Goal: Task Accomplishment & Management: Manage account settings

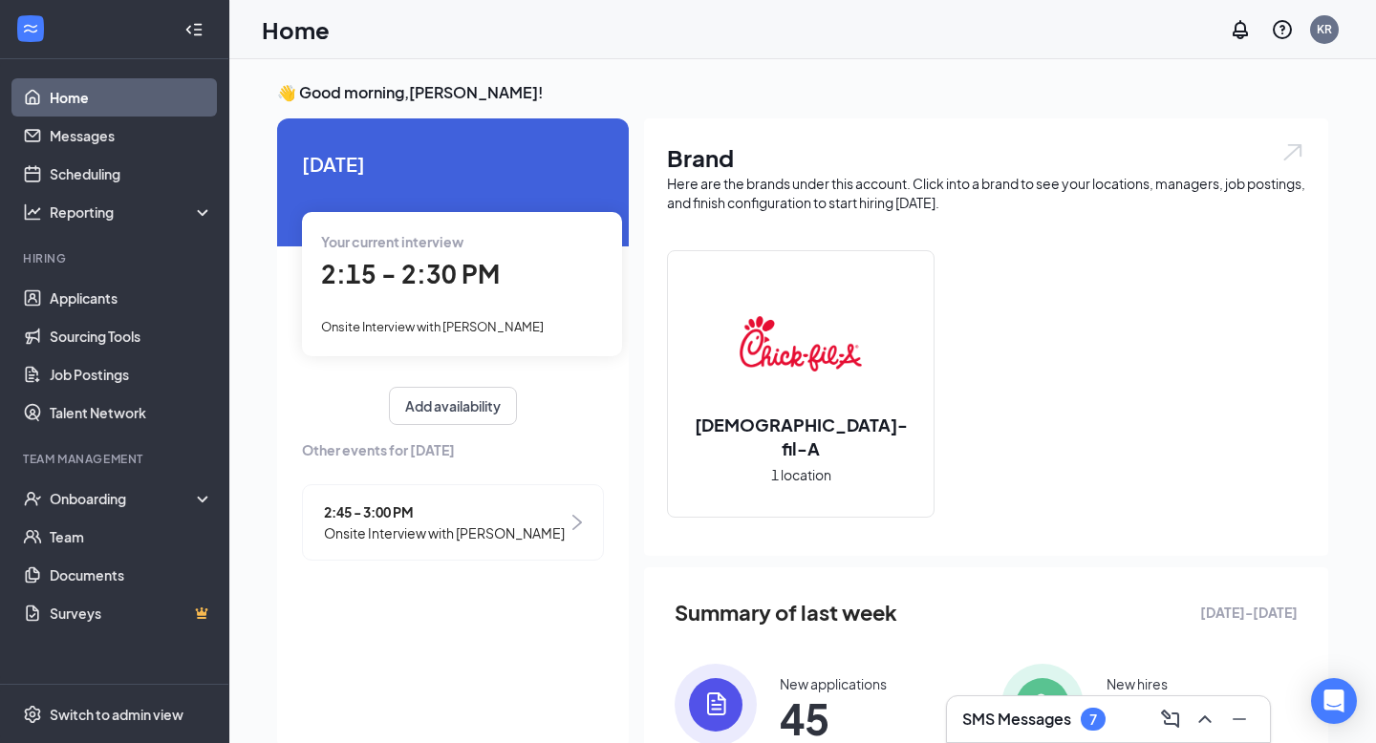
click at [441, 272] on span "2:15 - 2:30 PM" at bounding box center [410, 274] width 179 height 32
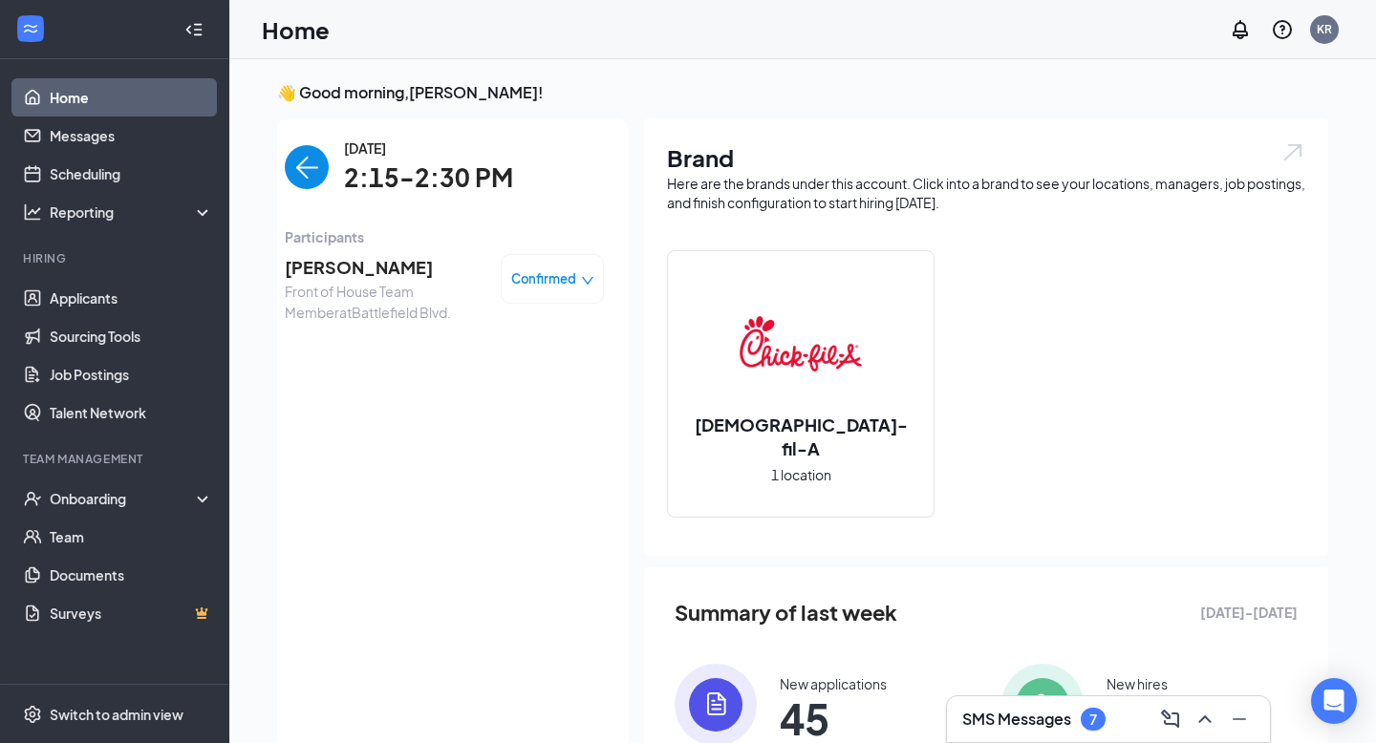
scroll to position [8, 0]
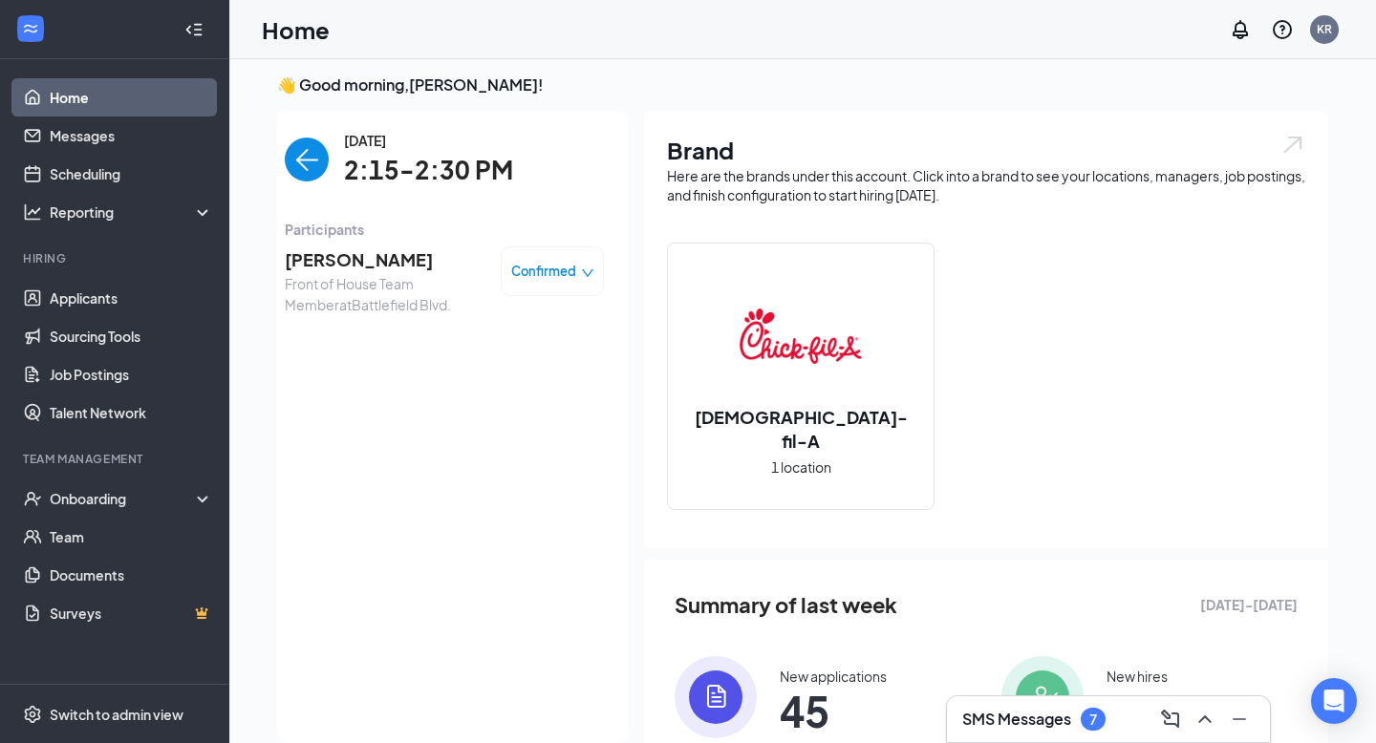
click at [340, 257] on span "[PERSON_NAME]" at bounding box center [385, 260] width 201 height 27
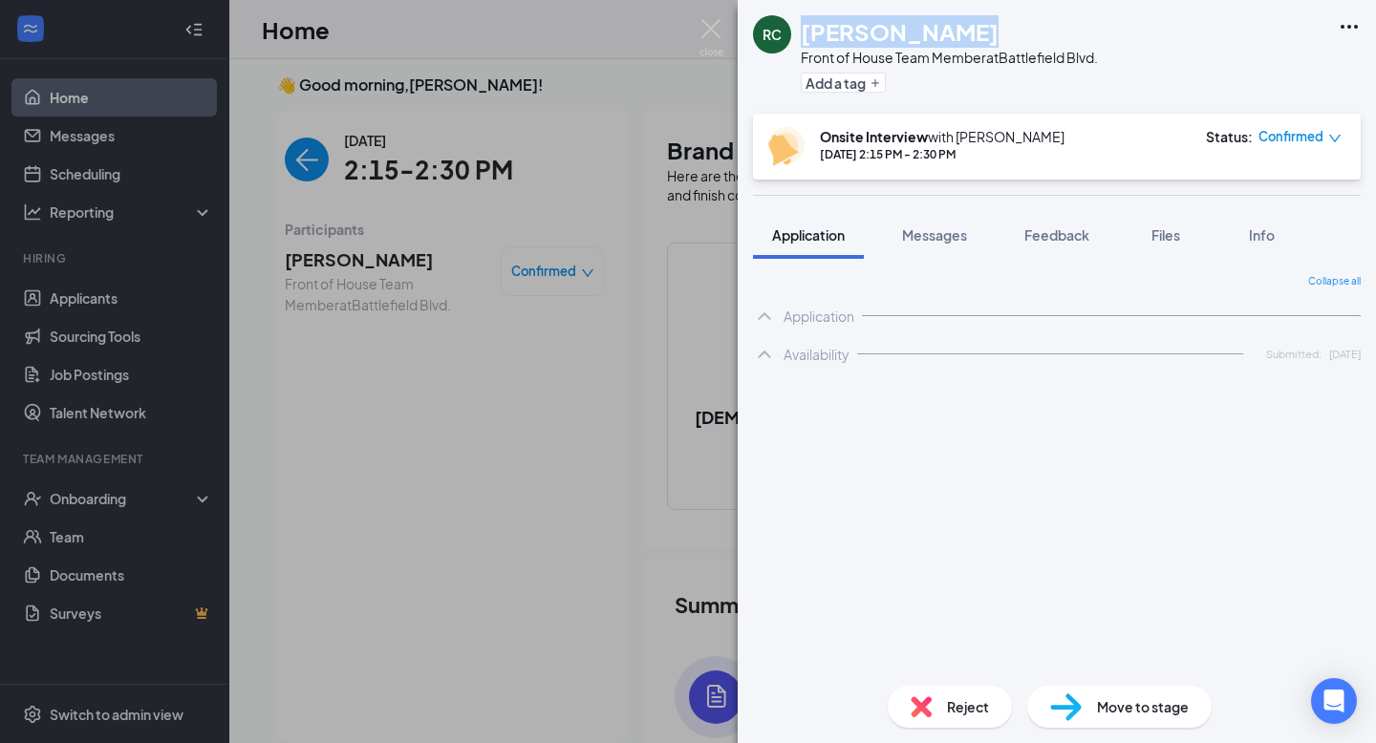
click at [1009, 23] on div "[PERSON_NAME]" at bounding box center [949, 31] width 297 height 32
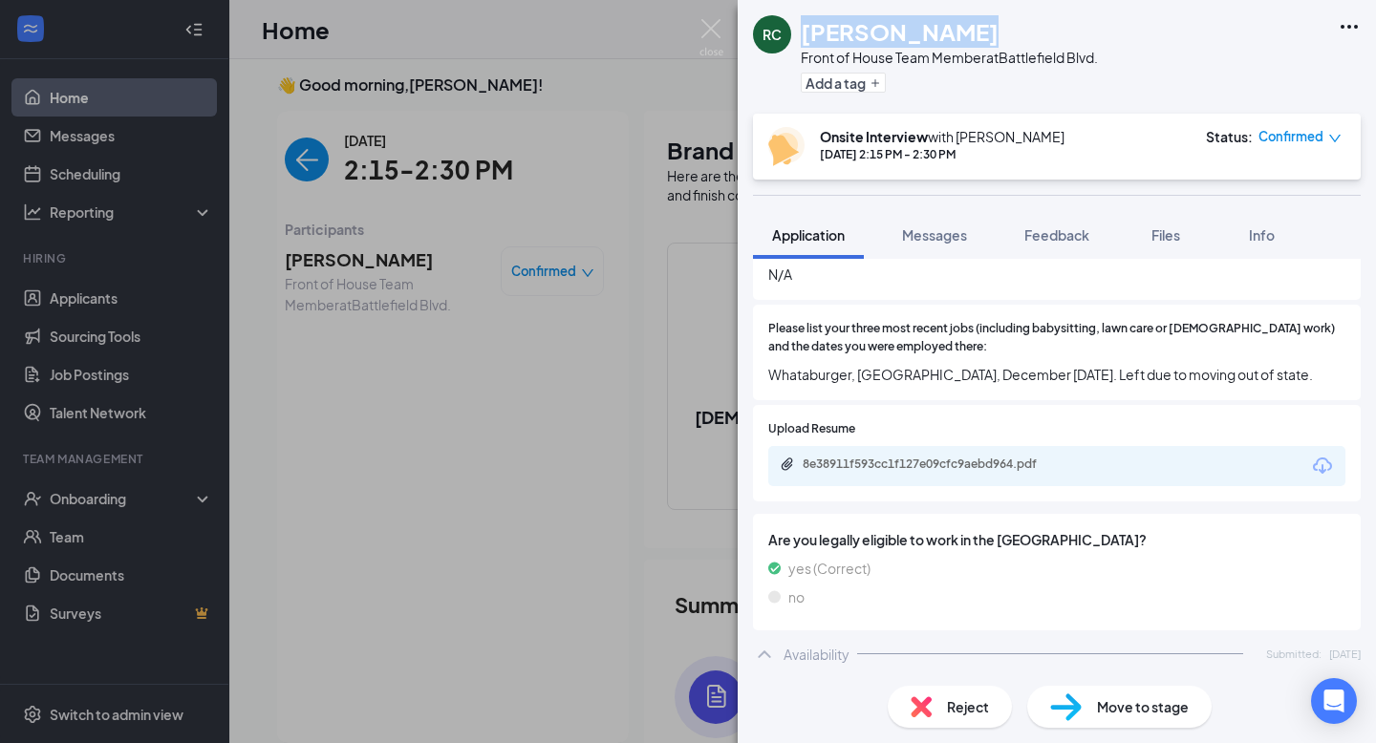
scroll to position [698, 0]
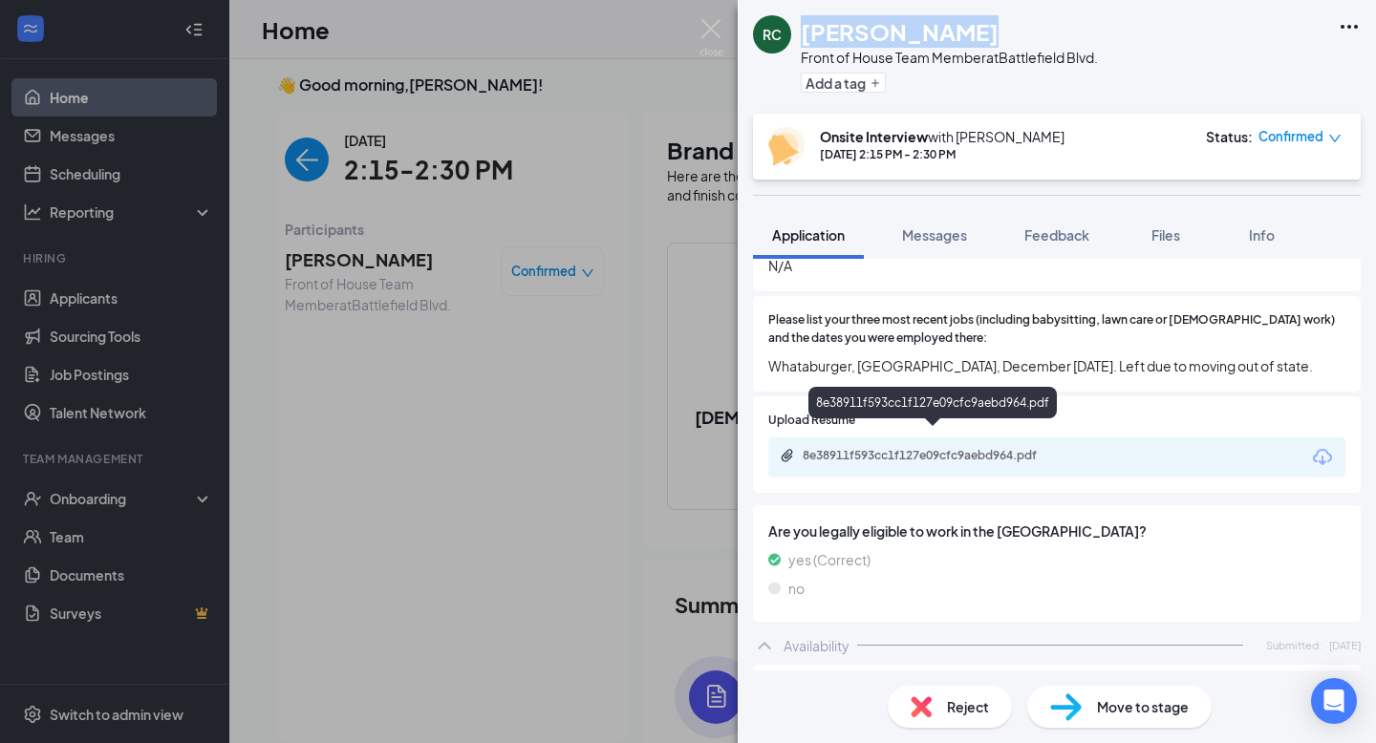
click at [1014, 448] on div "8e38911f593cc1f127e09cfc9aebd964.pdf" at bounding box center [937, 455] width 268 height 15
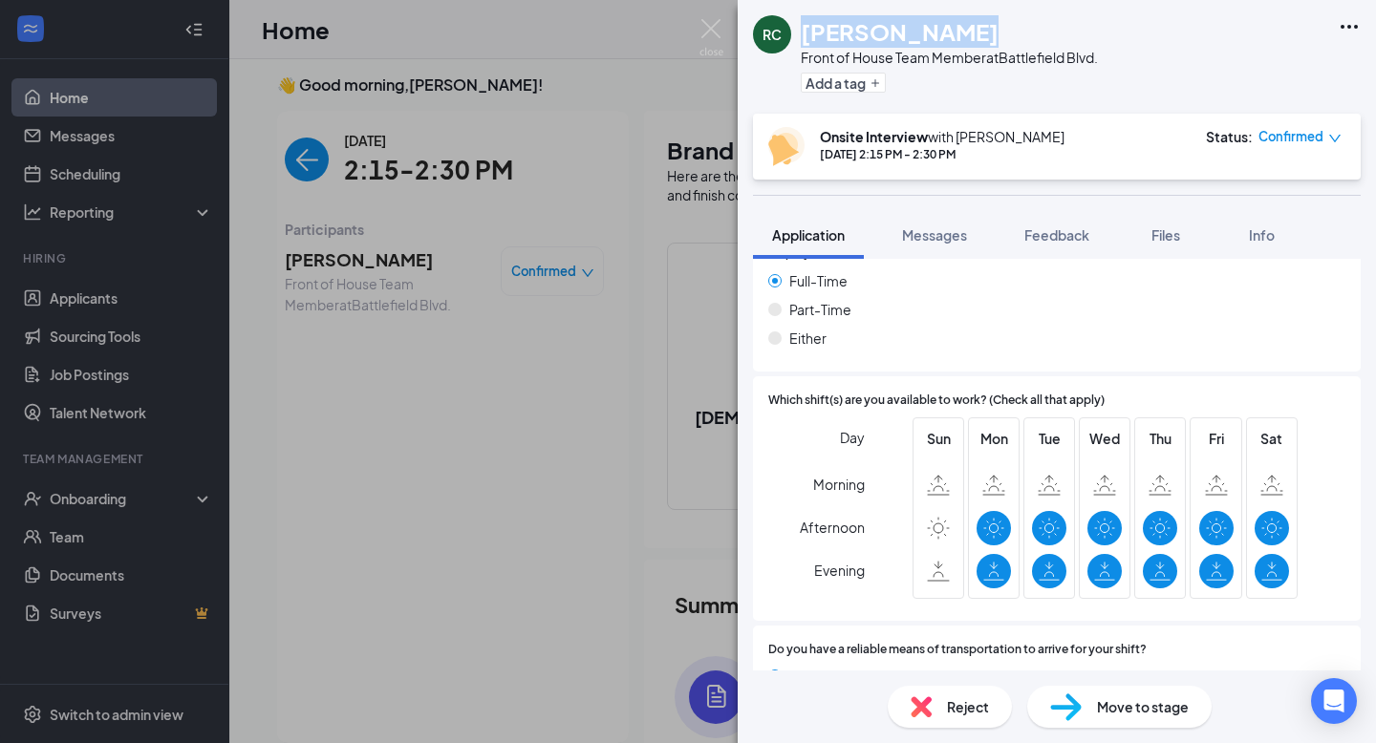
scroll to position [1224, 0]
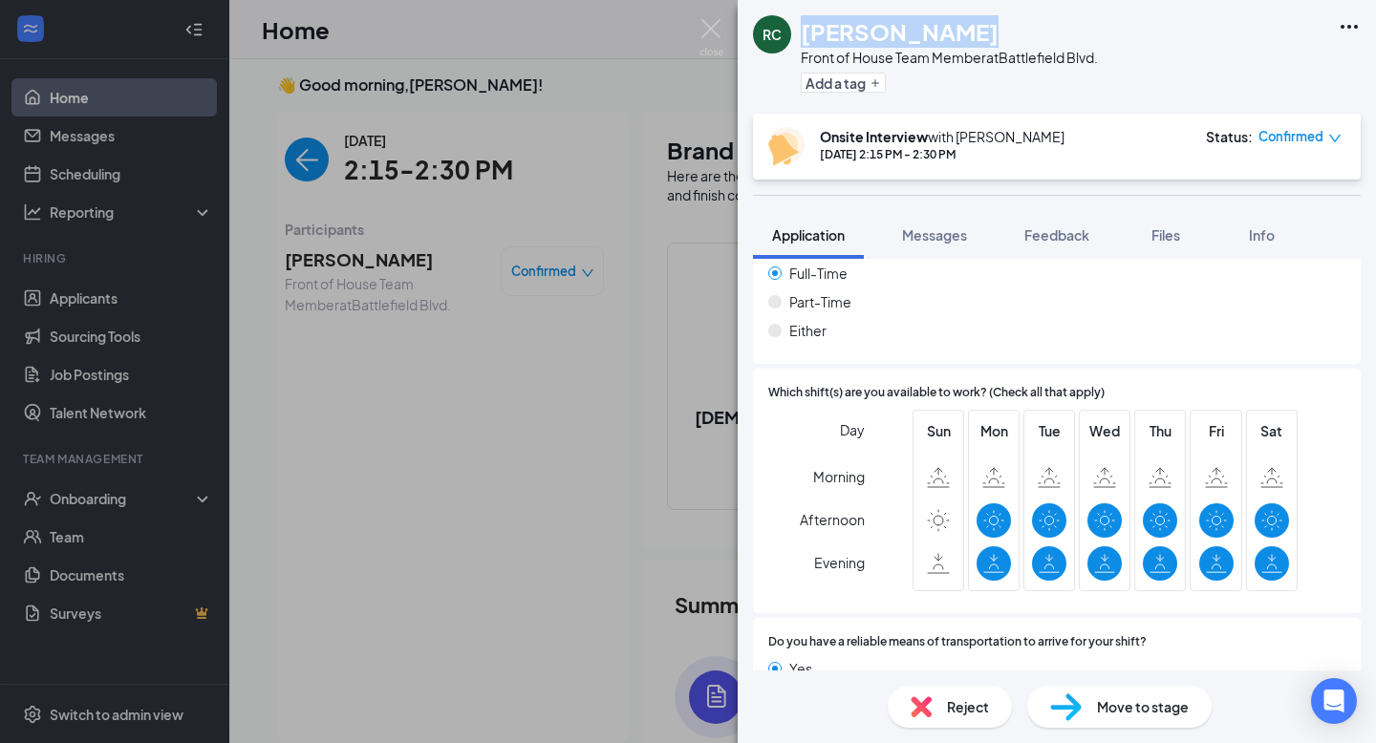
click at [518, 384] on div "RC [PERSON_NAME] Front of House Team Member at [GEOGRAPHIC_DATA]. Add a tag Ons…" at bounding box center [688, 371] width 1376 height 743
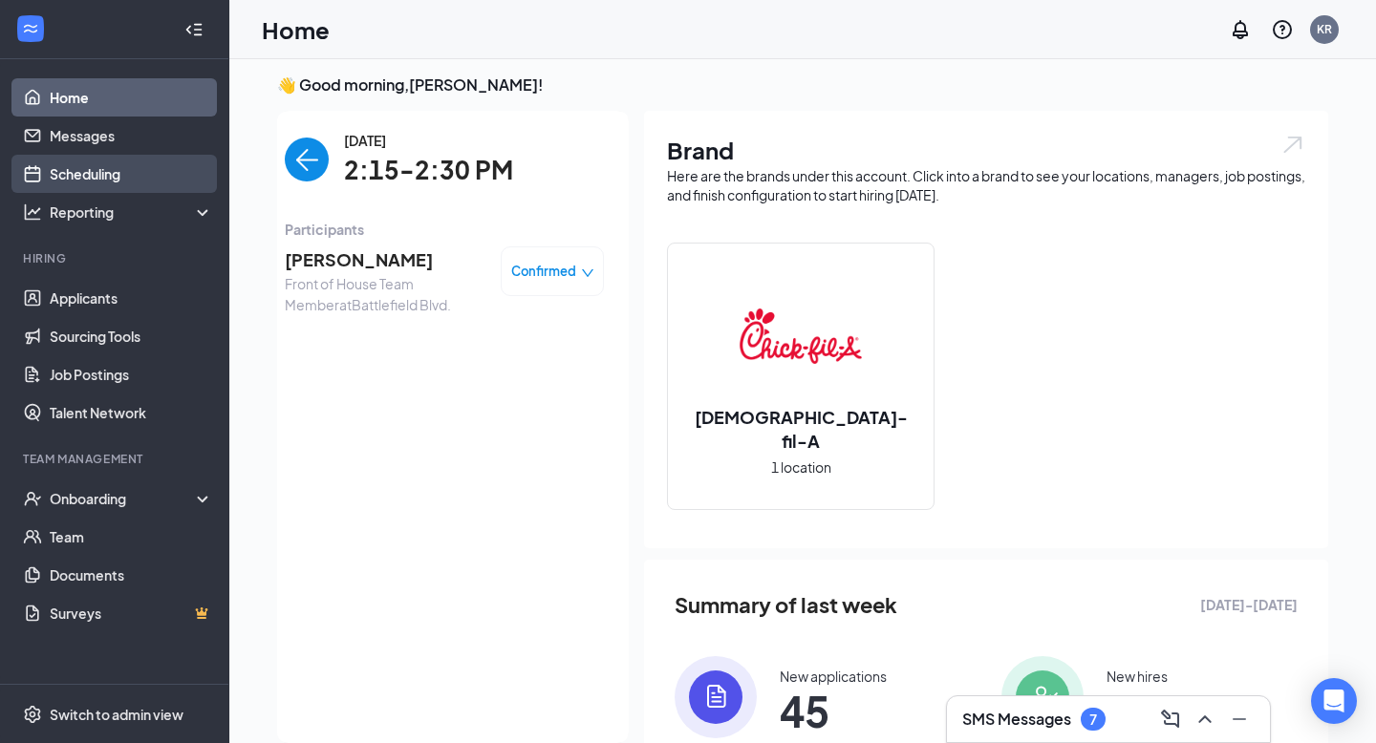
click at [73, 174] on link "Scheduling" at bounding box center [131, 174] width 163 height 38
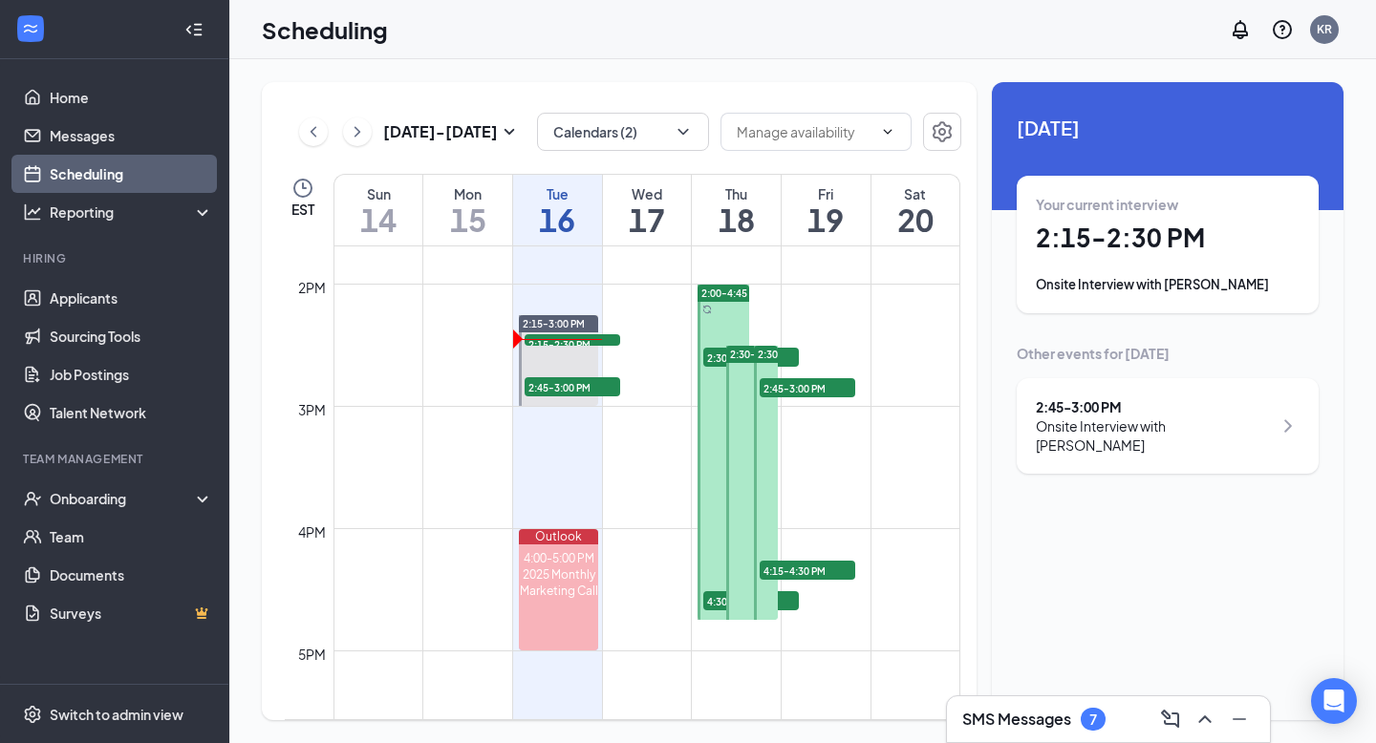
scroll to position [1684, 0]
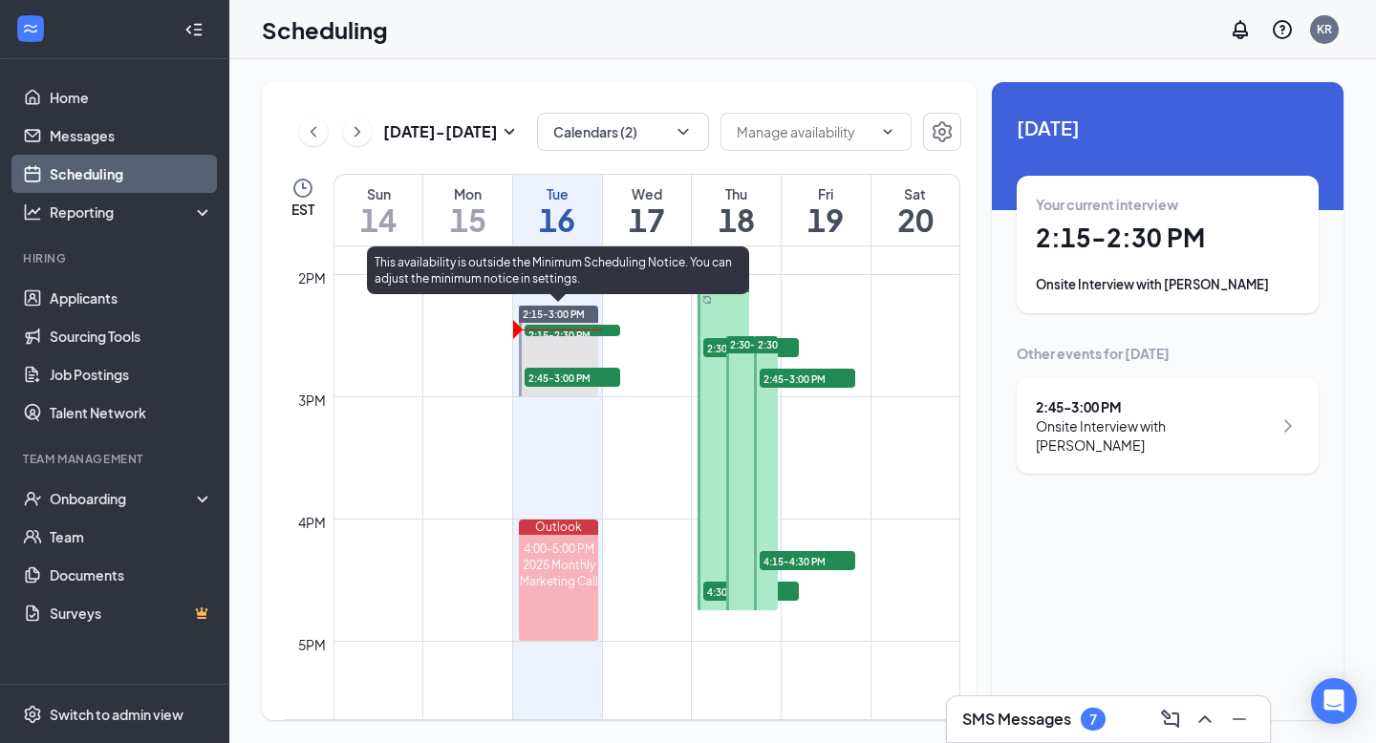
click at [561, 377] on span "2:45-3:00 PM" at bounding box center [573, 377] width 96 height 19
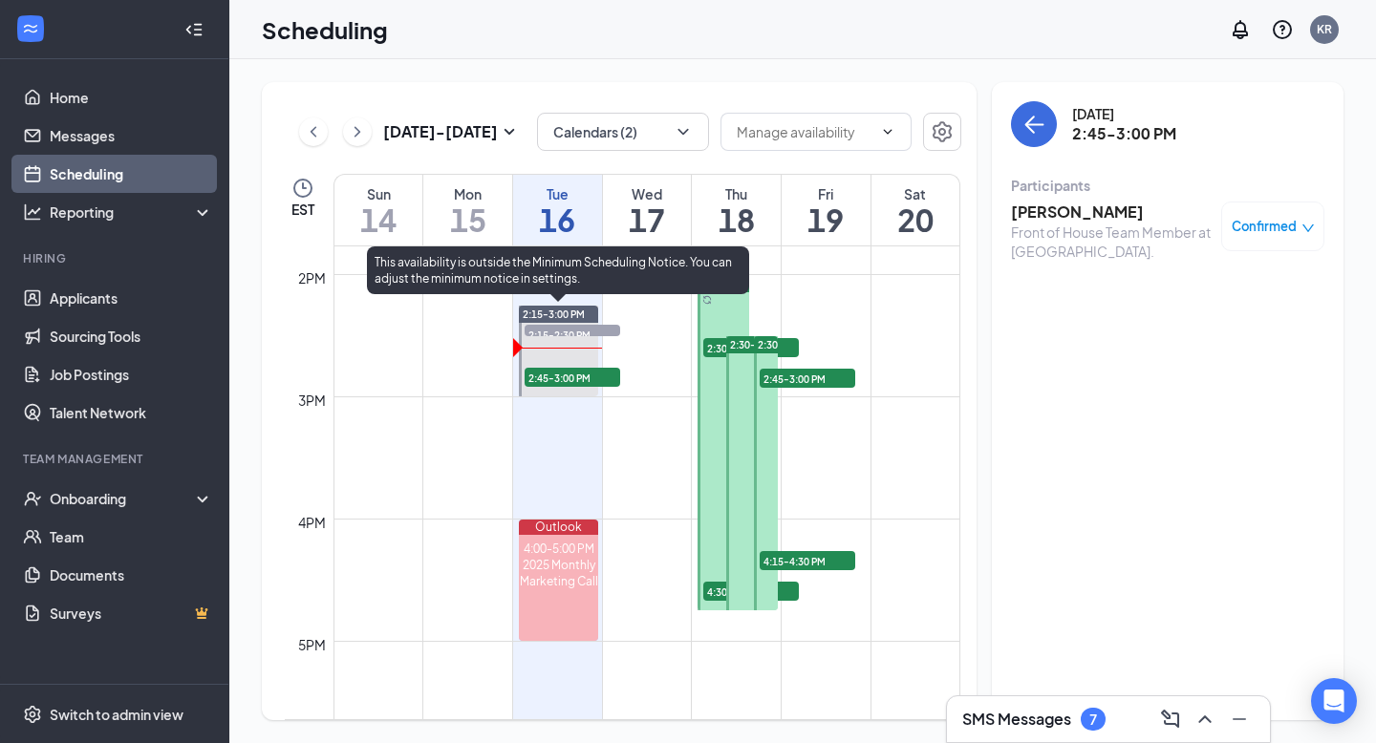
click at [580, 382] on span "2:45-3:00 PM" at bounding box center [573, 377] width 96 height 19
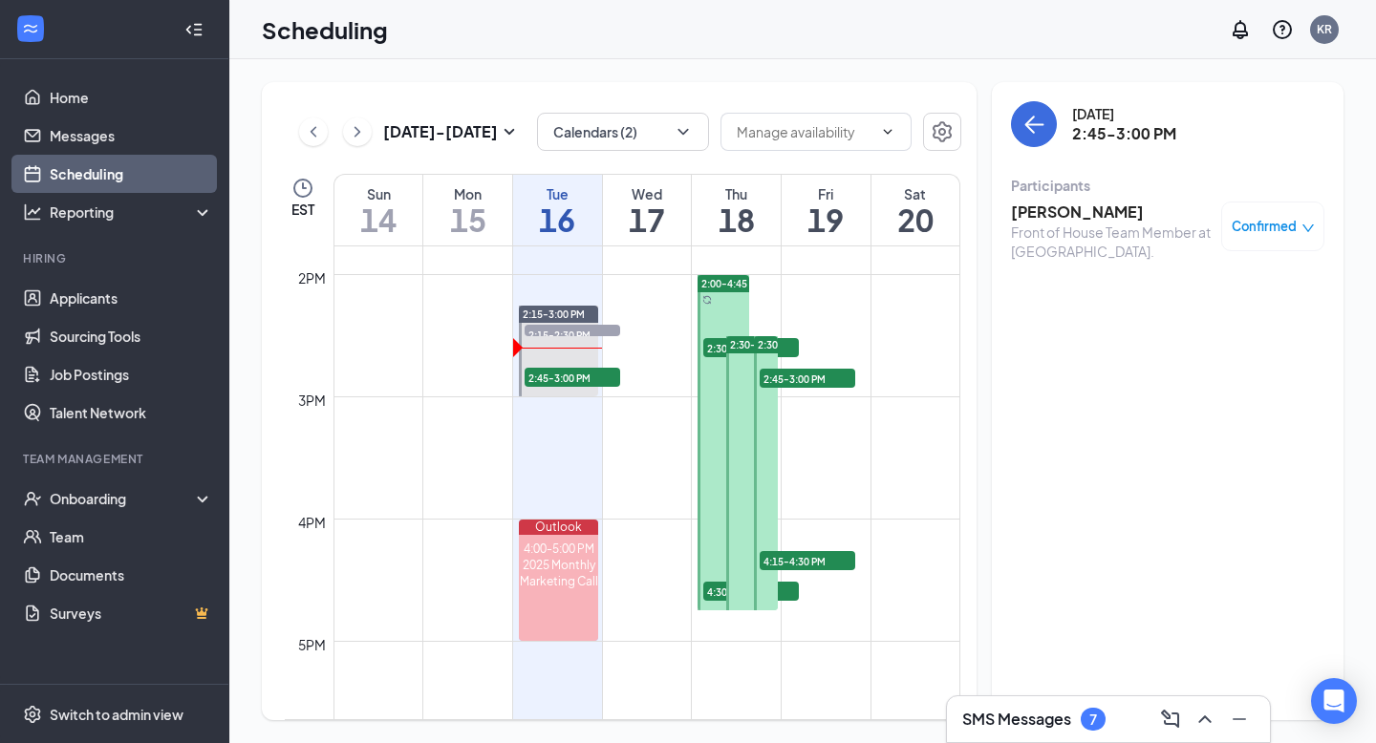
click at [1074, 218] on h3 "[PERSON_NAME]" at bounding box center [1111, 212] width 201 height 21
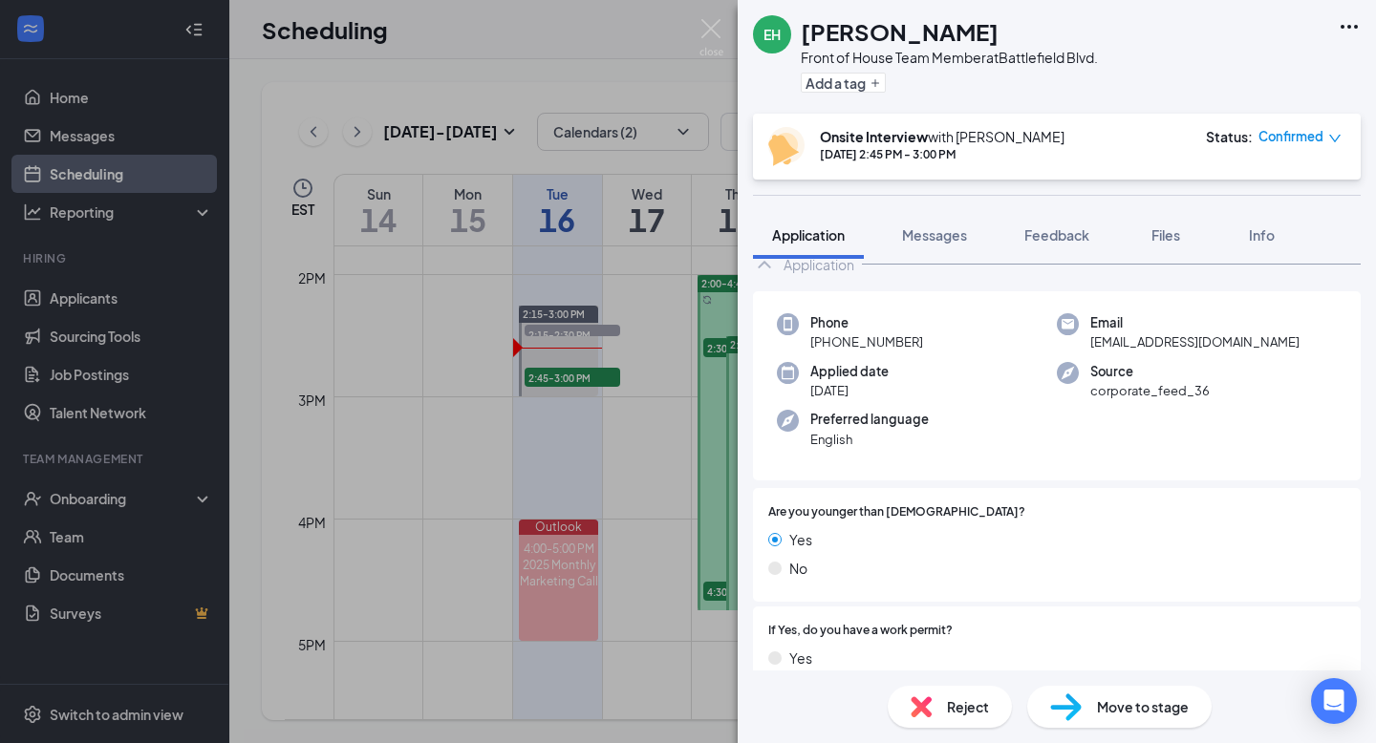
scroll to position [106, 0]
click at [877, 35] on h1 "[PERSON_NAME]" at bounding box center [900, 31] width 198 height 32
click at [1123, 35] on div "EH E’[PERSON_NAME] Front of House Team Member at [GEOGRAPHIC_DATA]. Add a tag" at bounding box center [1057, 57] width 638 height 114
